Goal: Transaction & Acquisition: Purchase product/service

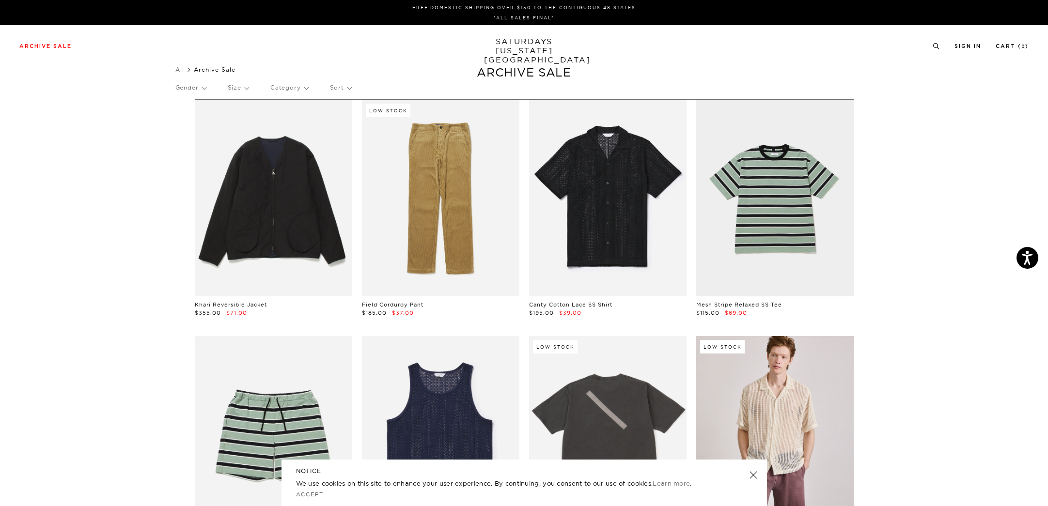
click at [247, 88] on p "Size" at bounding box center [238, 88] width 21 height 22
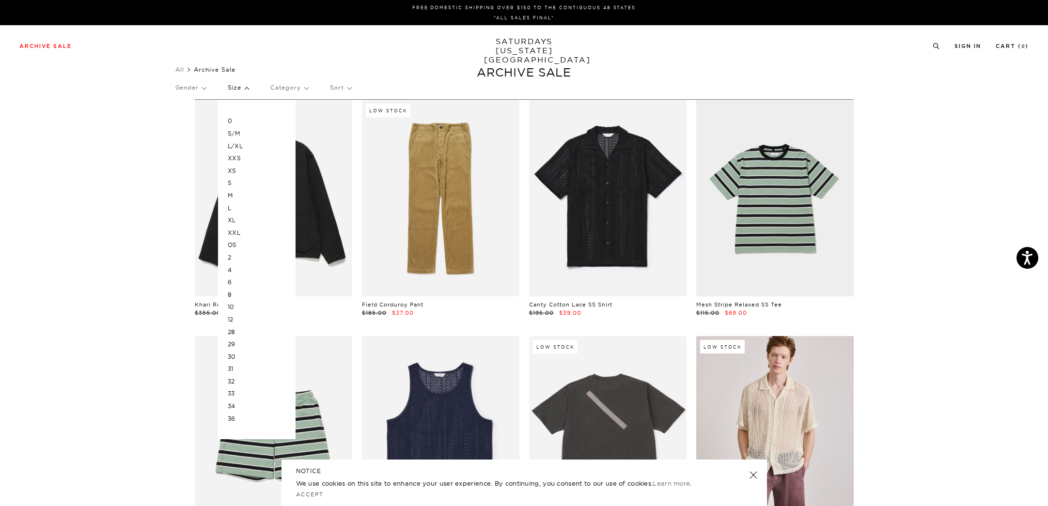
click at [239, 218] on p "XL" at bounding box center [257, 220] width 58 height 13
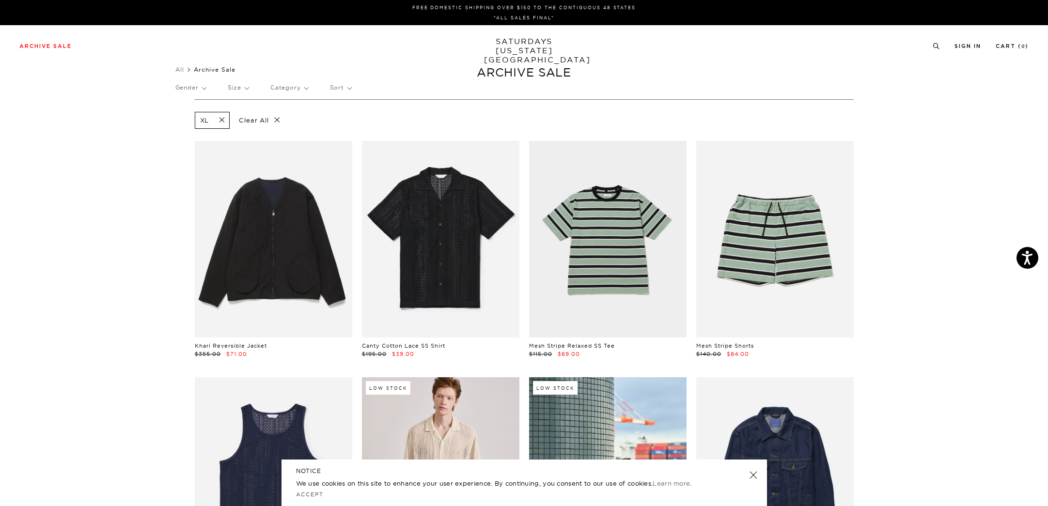
click at [753, 477] on link at bounding box center [753, 475] width 14 height 14
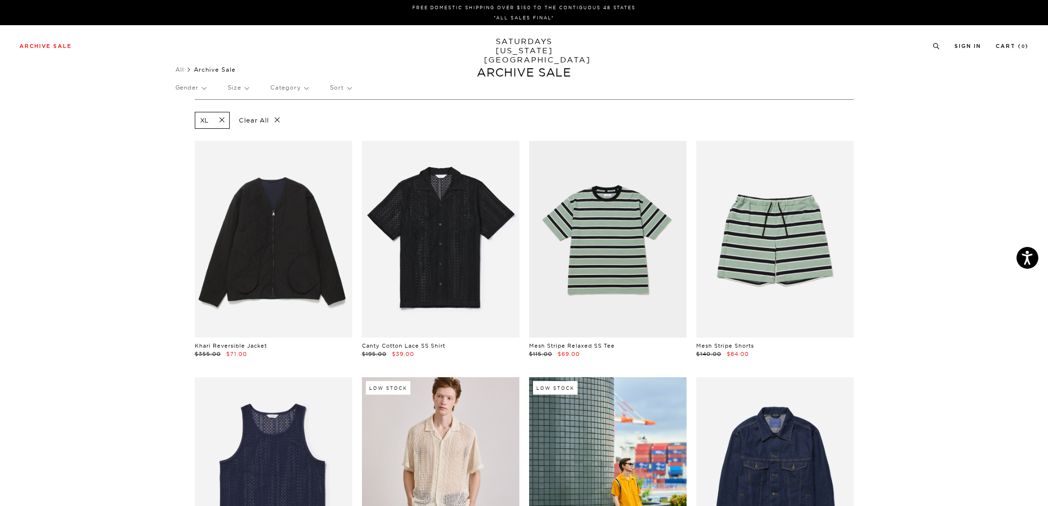
click at [347, 91] on p "Sort" at bounding box center [340, 88] width 21 height 22
click at [367, 134] on p "Price (Highest-lowest)" at bounding box center [367, 133] width 74 height 13
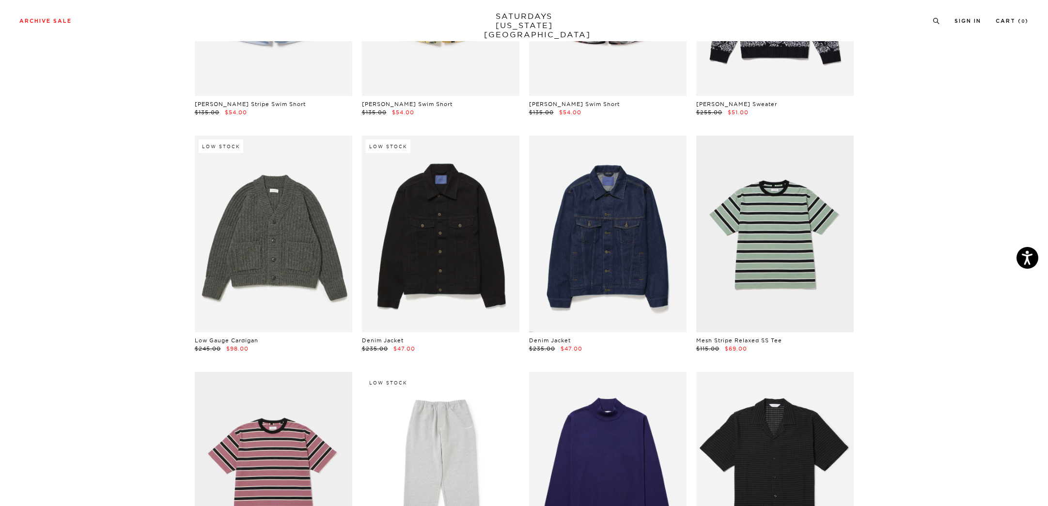
scroll to position [2035, 0]
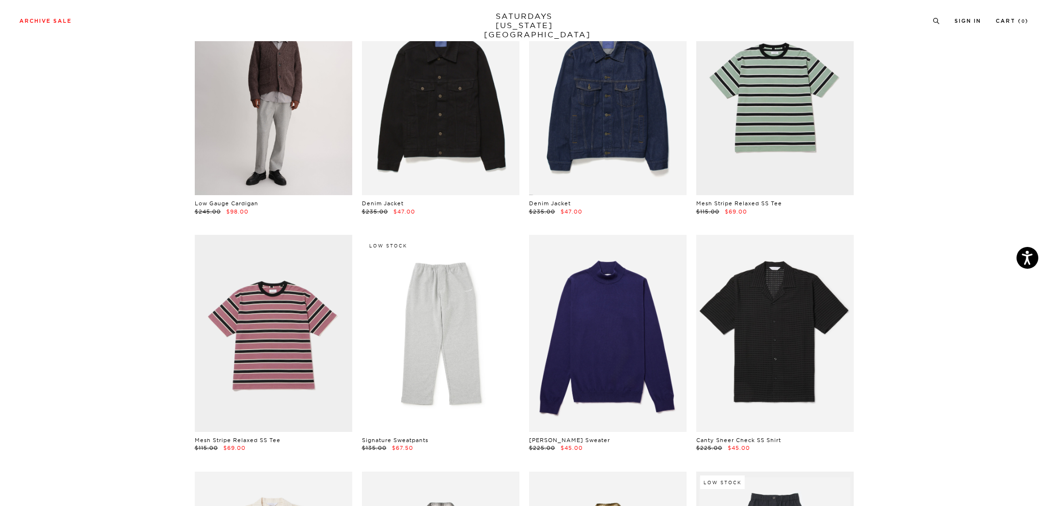
click at [274, 78] on link at bounding box center [273, 97] width 157 height 197
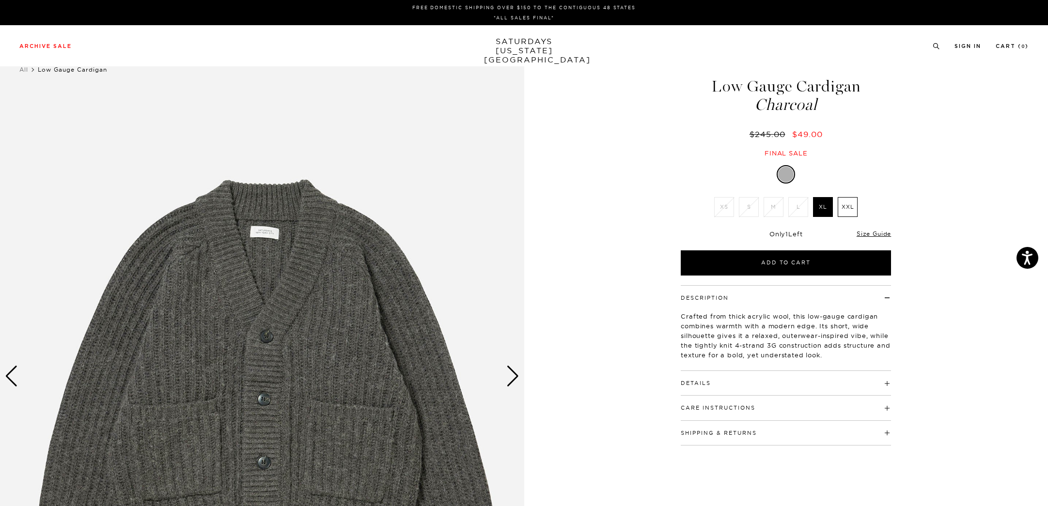
click at [509, 381] on div "Next slide" at bounding box center [512, 376] width 13 height 21
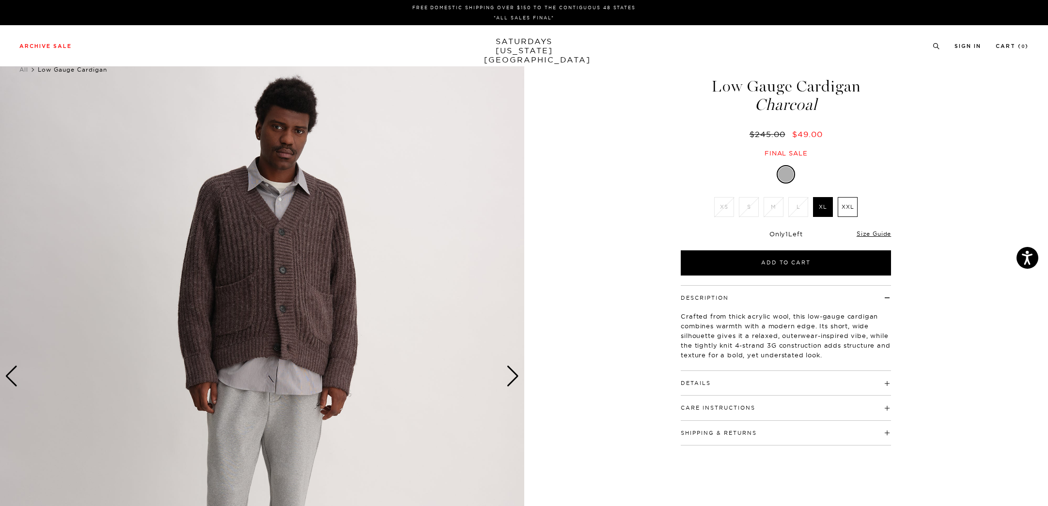
click at [509, 381] on div "Next slide" at bounding box center [512, 376] width 13 height 21
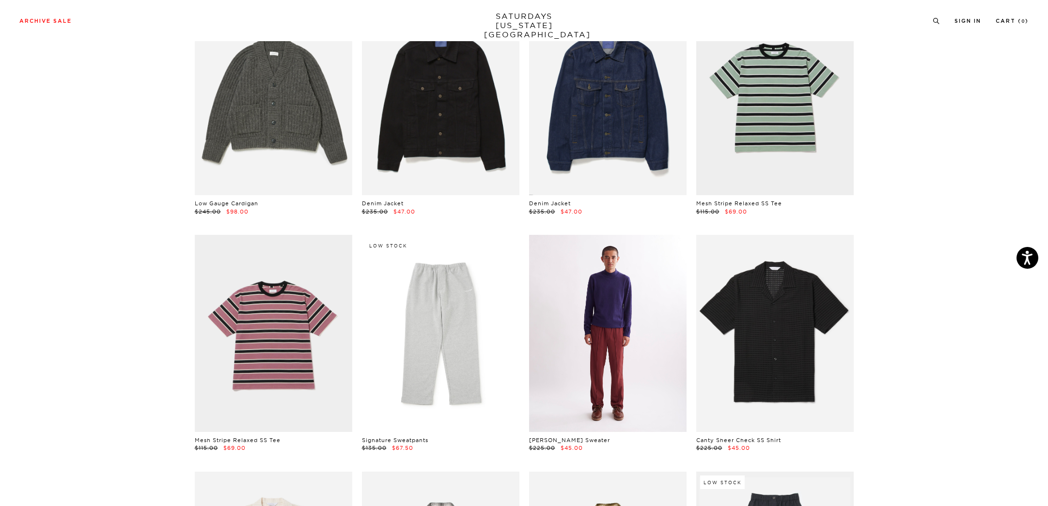
click at [608, 292] on link at bounding box center [607, 333] width 157 height 197
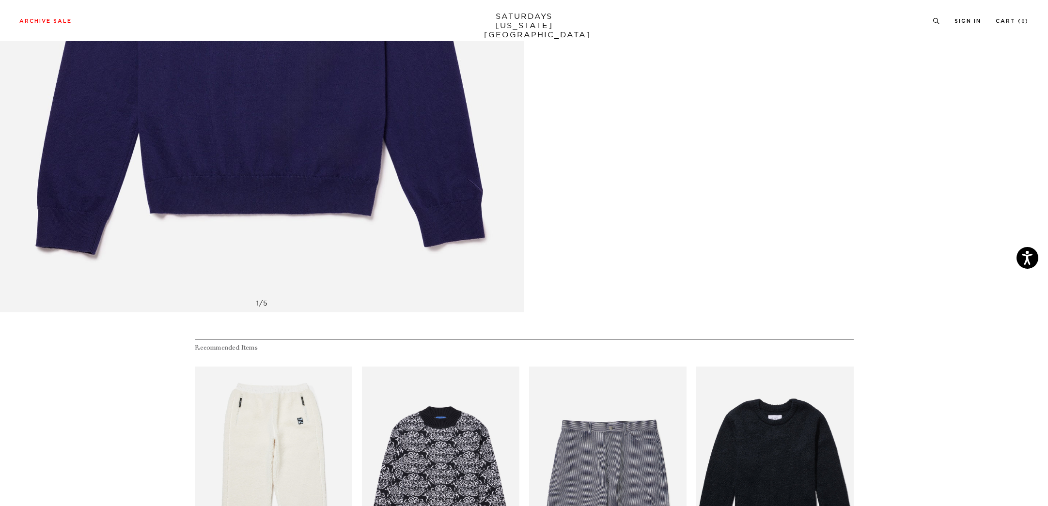
scroll to position [242, 0]
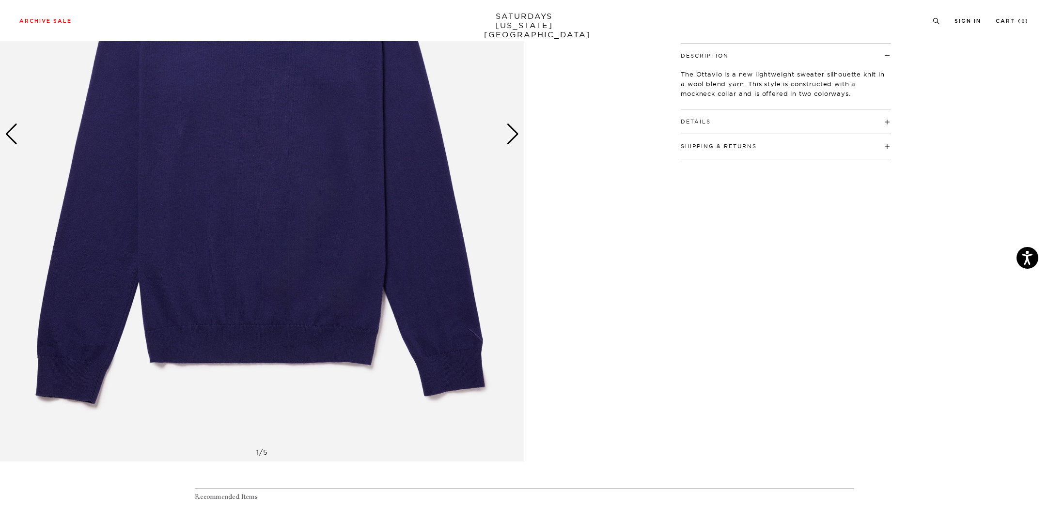
click at [514, 142] on div "Next slide" at bounding box center [512, 134] width 13 height 21
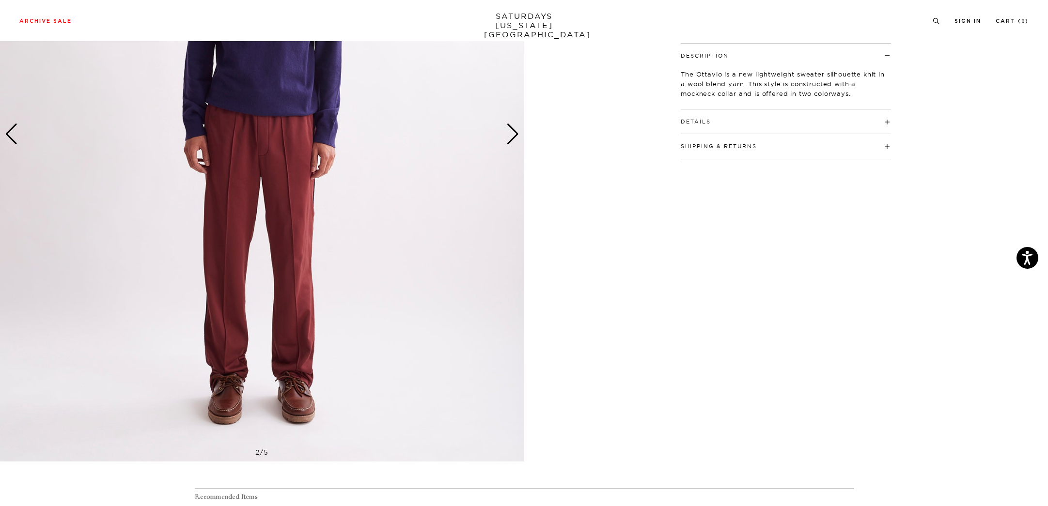
scroll to position [0, 0]
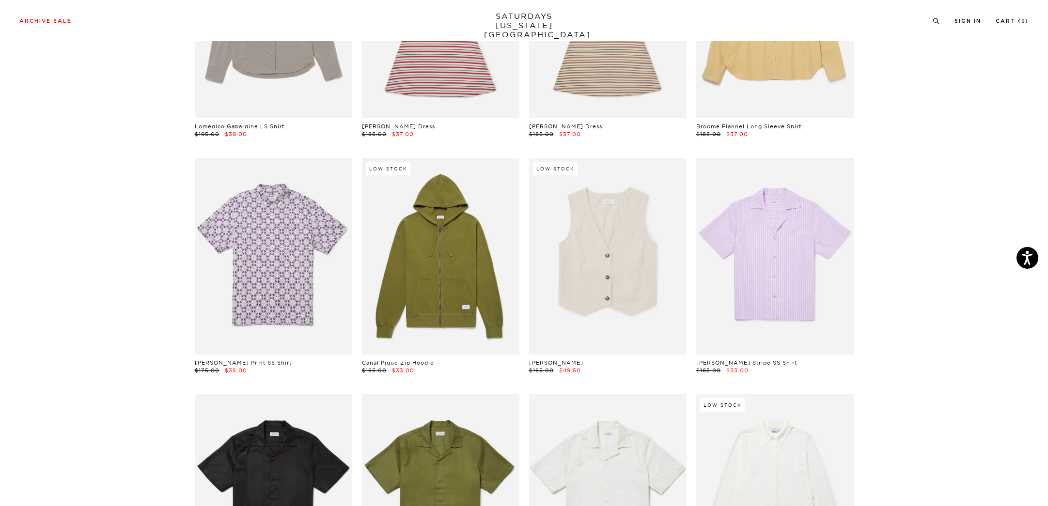
scroll to position [3778, 0]
